Goal: Find specific page/section: Locate a particular part of the current website

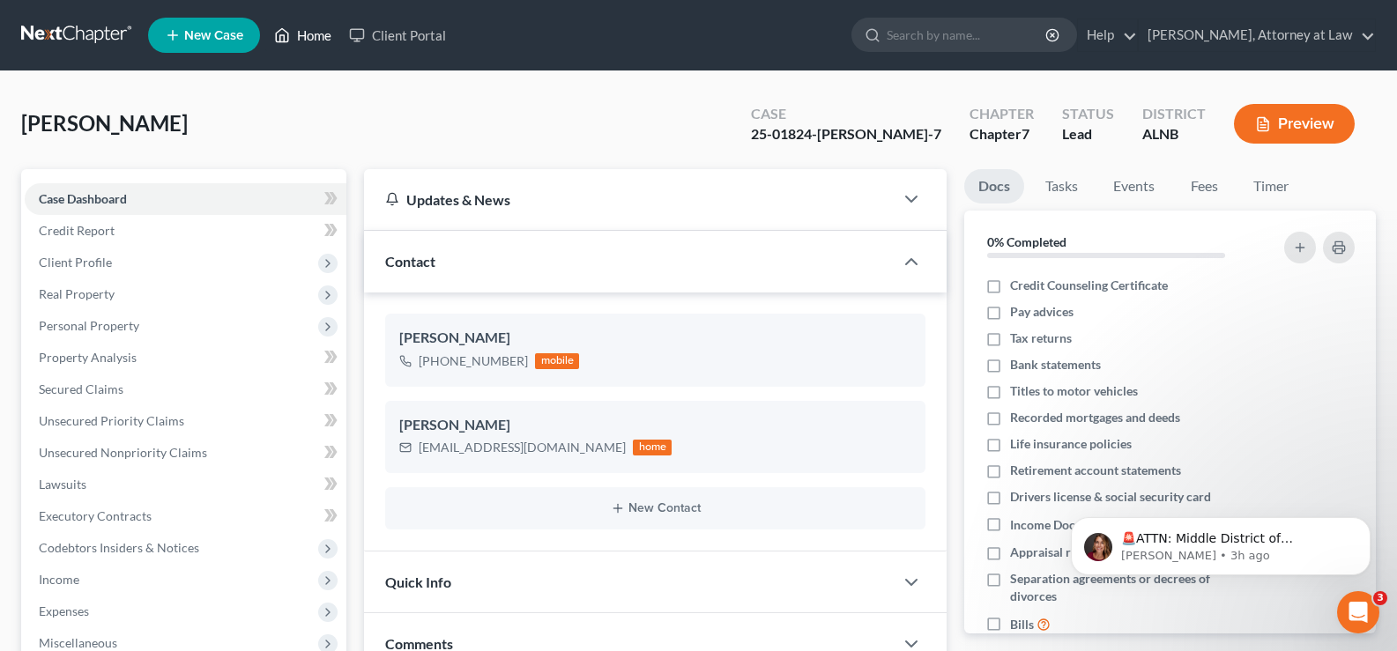
drag, startPoint x: 297, startPoint y: 31, endPoint x: 659, endPoint y: 147, distance: 380.4
click at [300, 33] on link "Home" at bounding box center [302, 35] width 75 height 32
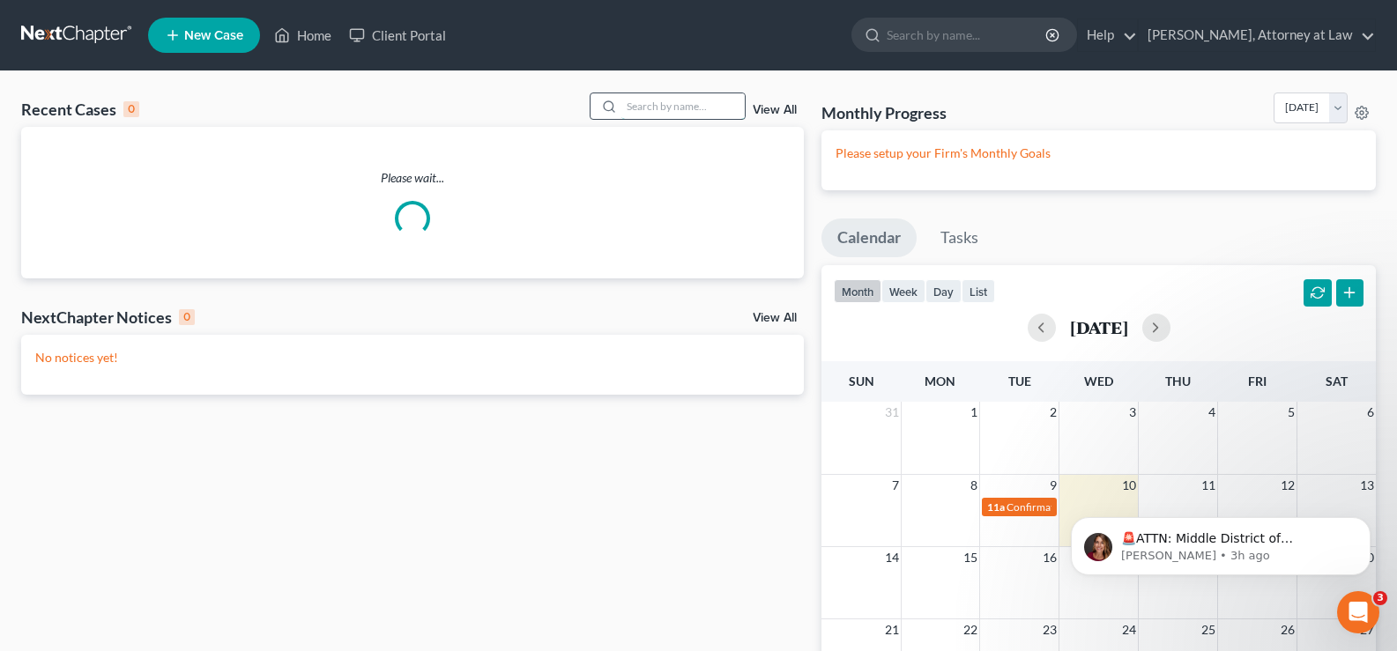
click at [643, 100] on input "search" at bounding box center [682, 106] width 123 height 26
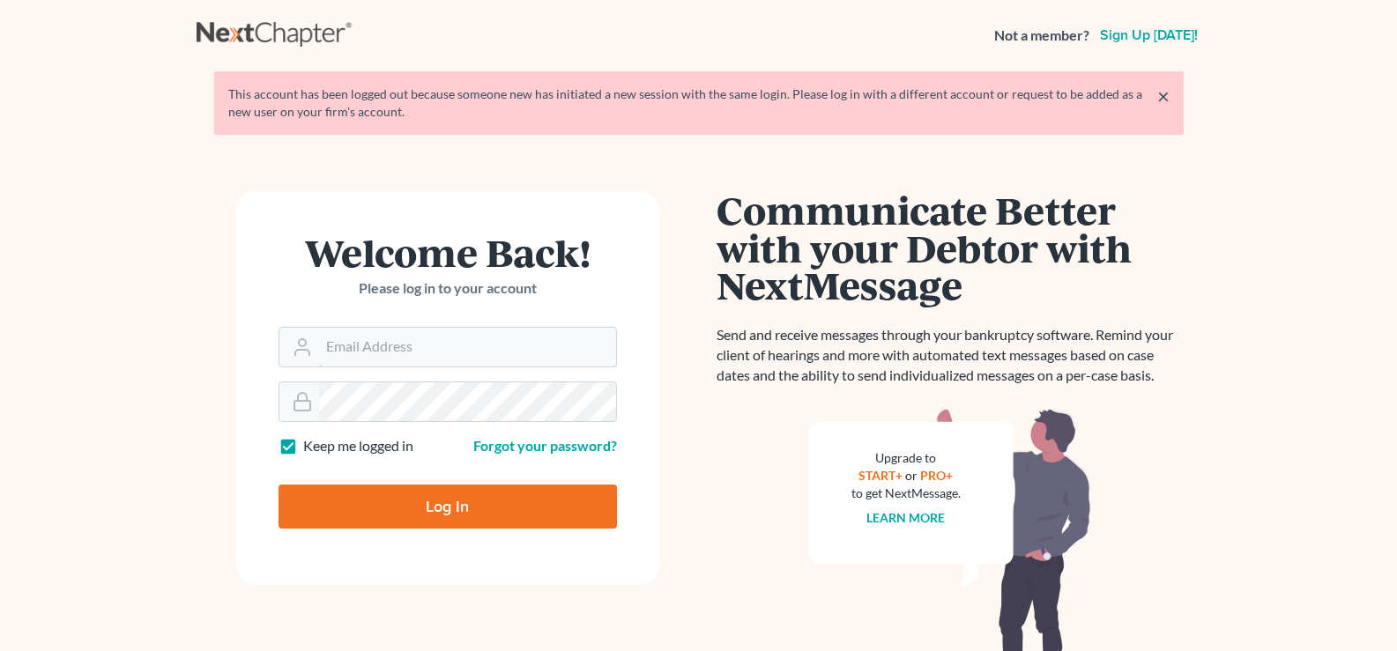
type input "[EMAIL_ADDRESS][DOMAIN_NAME]"
drag, startPoint x: 474, startPoint y: 506, endPoint x: 464, endPoint y: 509, distance: 10.3
click at [474, 515] on input "Log In" at bounding box center [447, 507] width 338 height 44
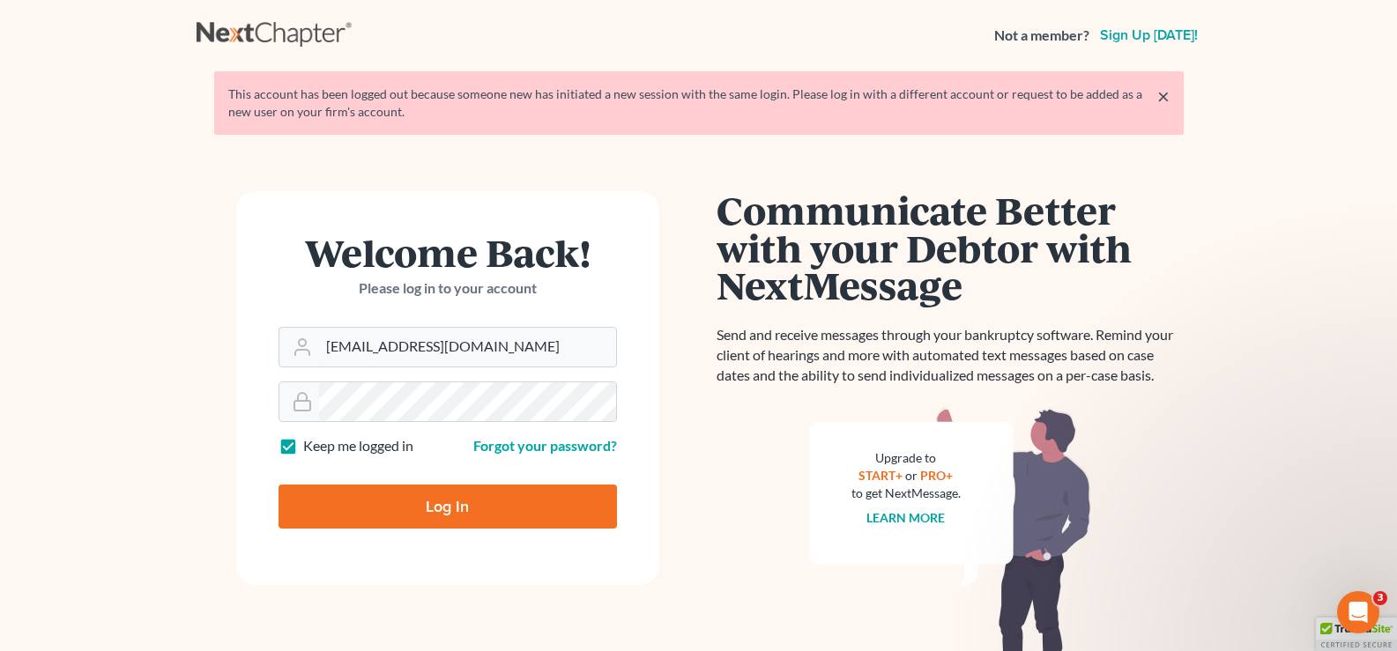
type input "Thinking..."
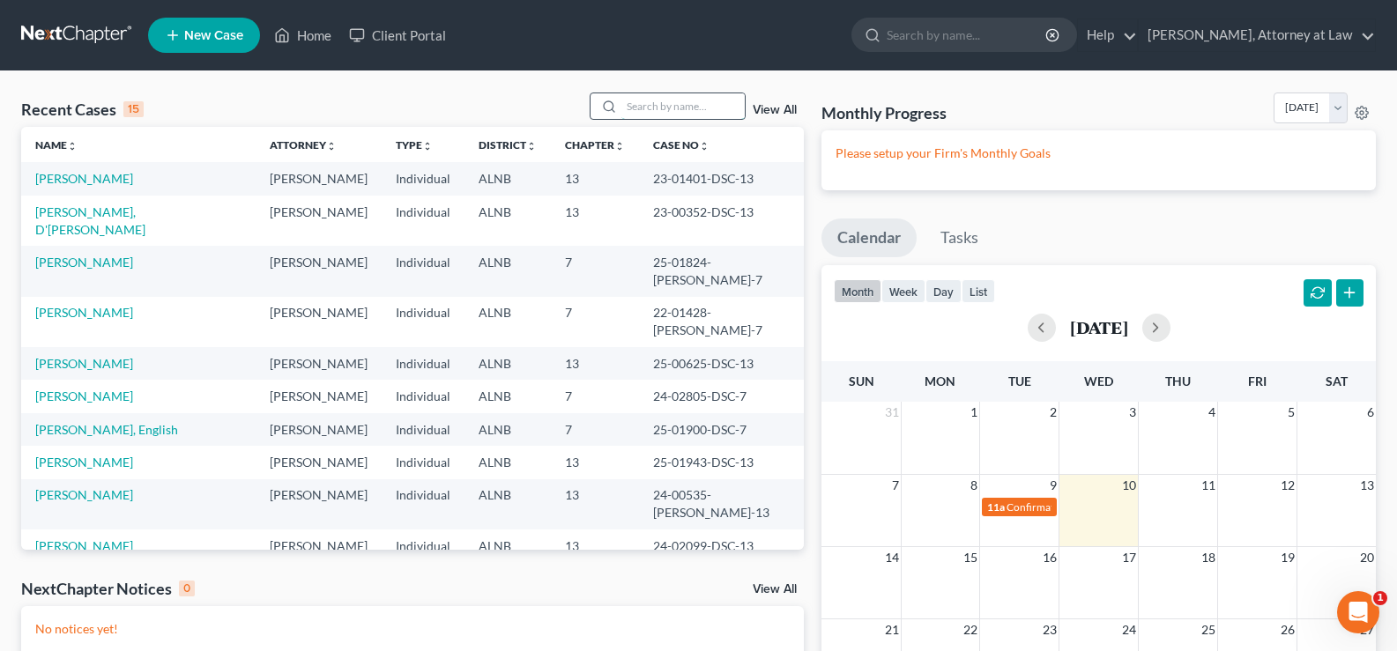
click at [632, 108] on input "search" at bounding box center [682, 106] width 123 height 26
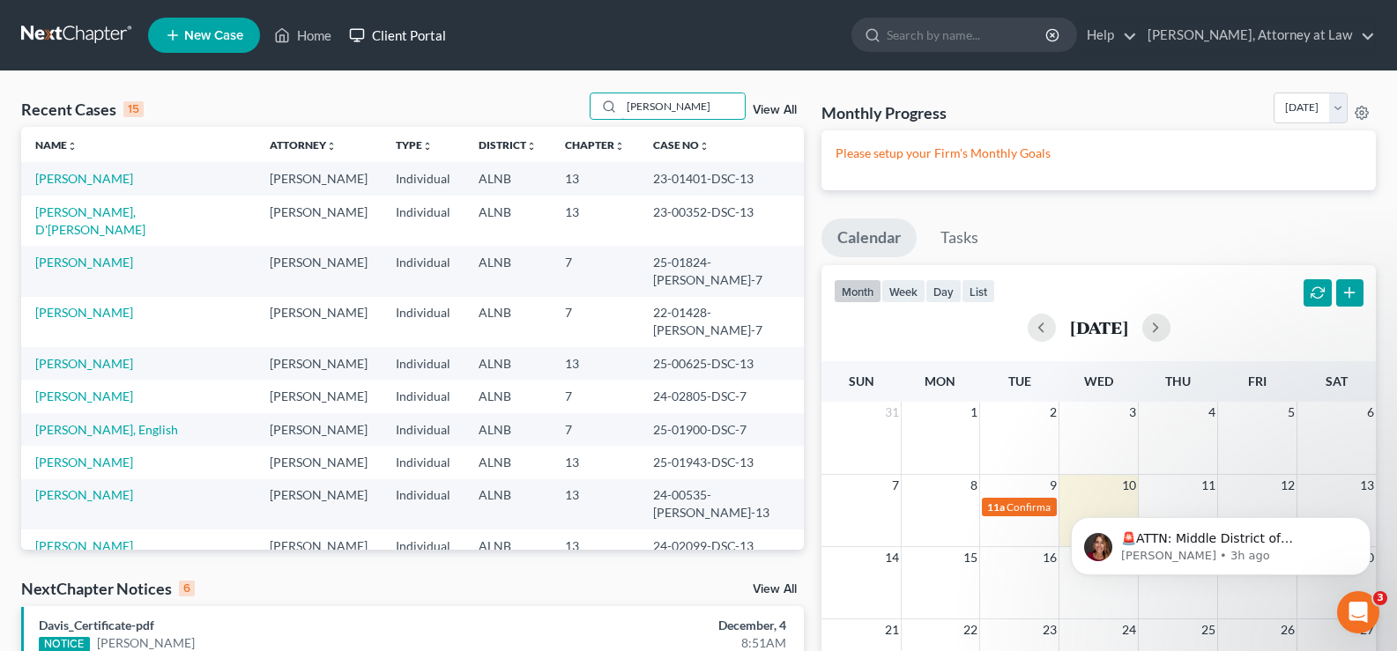
type input "simmons"
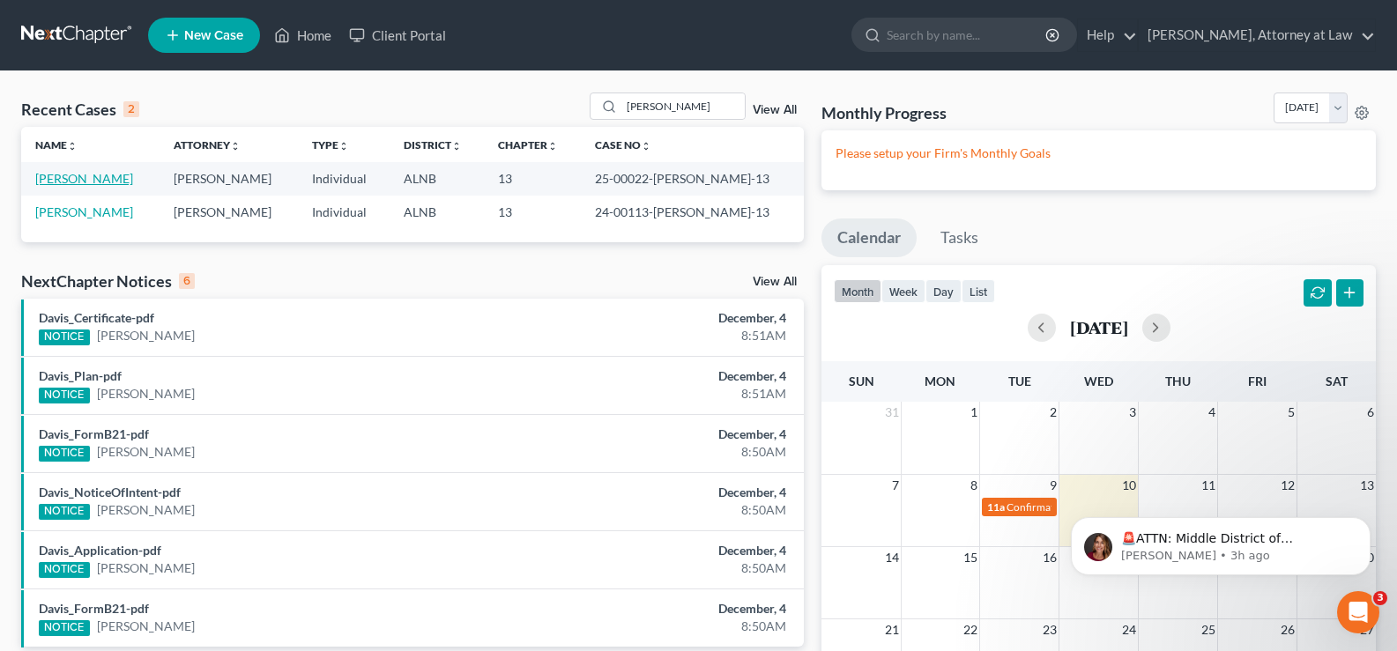
click at [81, 180] on link "Simmons, Andrea" at bounding box center [84, 178] width 98 height 15
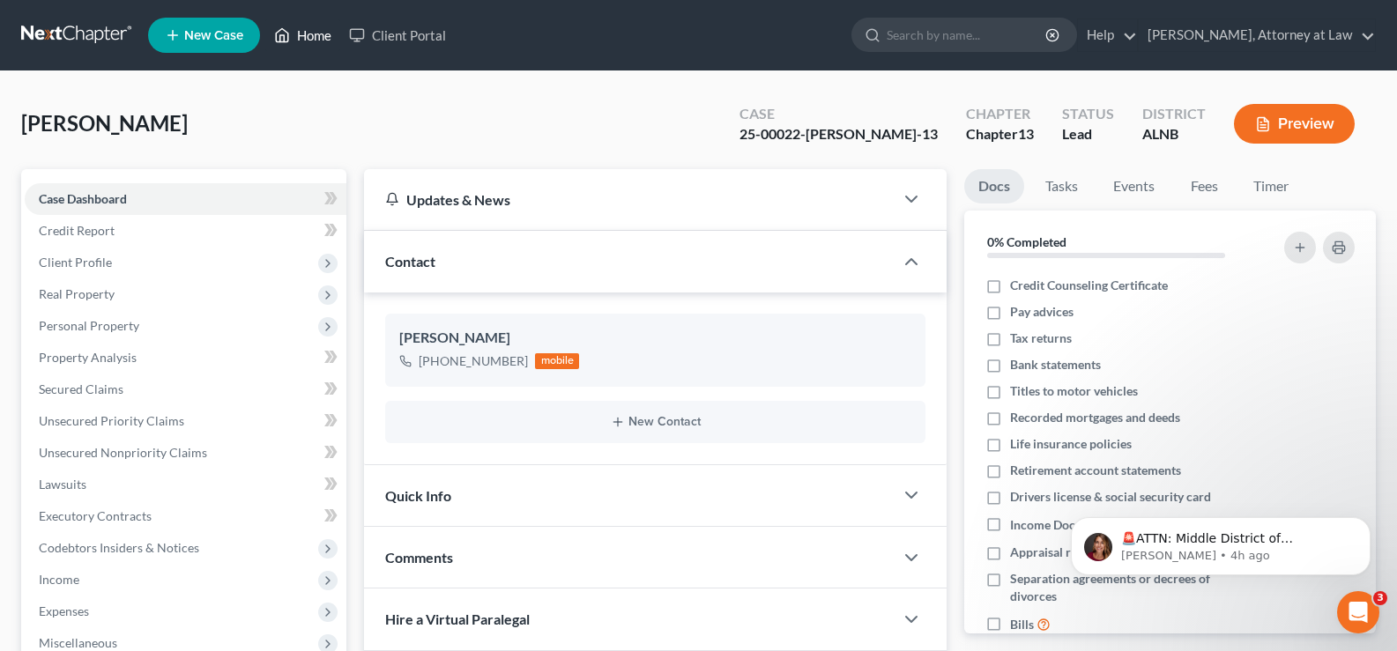
click at [309, 33] on link "Home" at bounding box center [302, 35] width 75 height 32
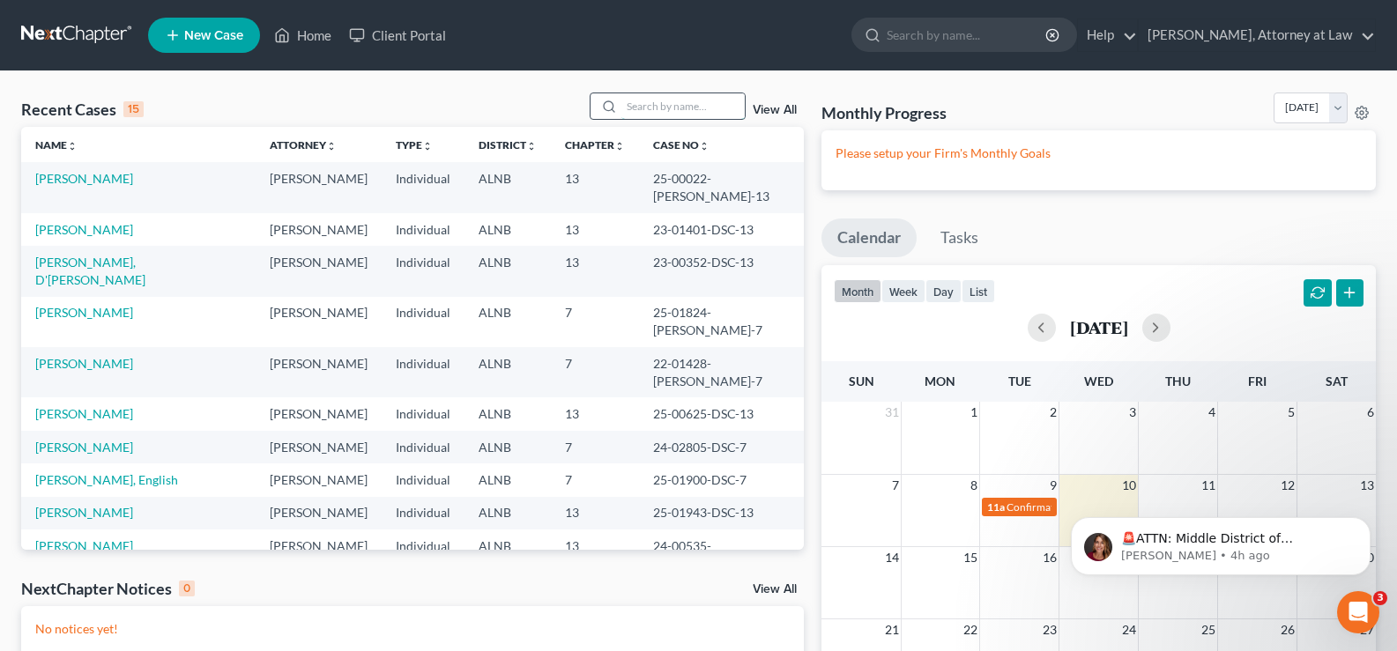
click at [651, 111] on input "search" at bounding box center [682, 106] width 123 height 26
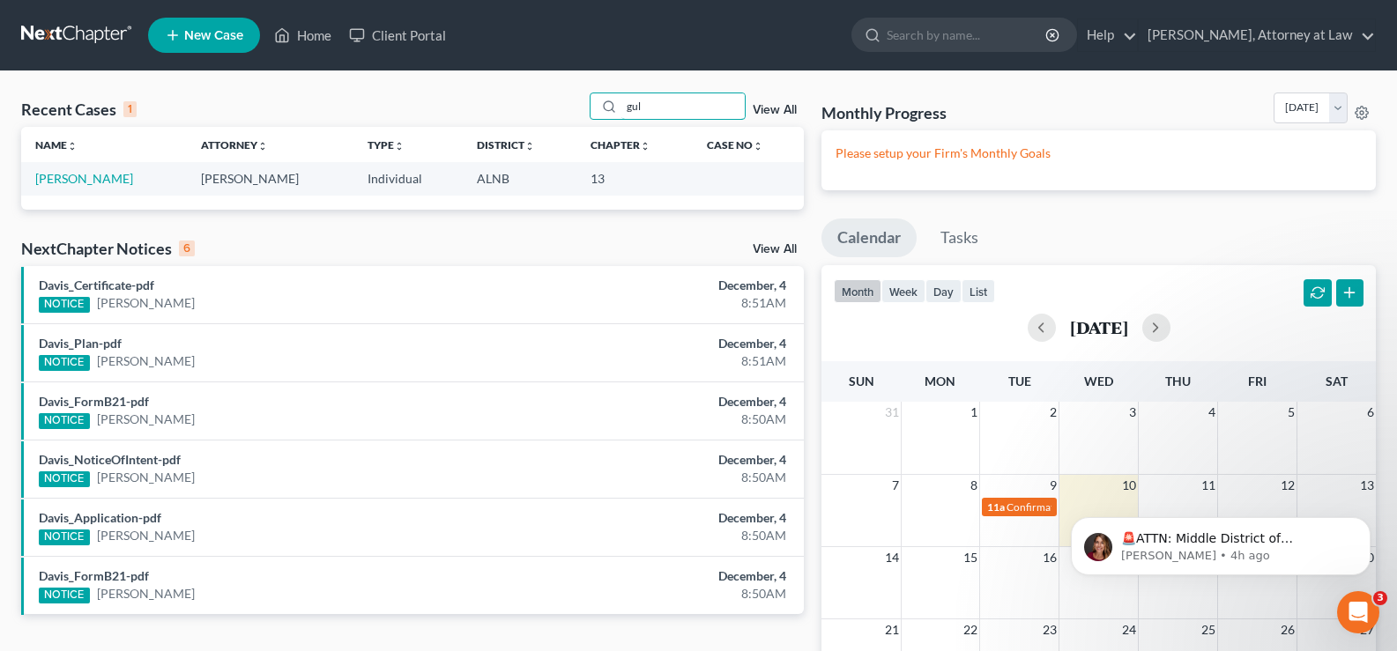
type input "gul"
click at [651, 96] on div "Recent Cases 1 gul View All Name unfold_more expand_more expand_less Attorney u…" at bounding box center [698, 479] width 1397 height 816
drag, startPoint x: 648, startPoint y: 107, endPoint x: 627, endPoint y: 107, distance: 21.2
click at [625, 107] on input "gul" at bounding box center [682, 106] width 123 height 26
